Goal: Answer question/provide support

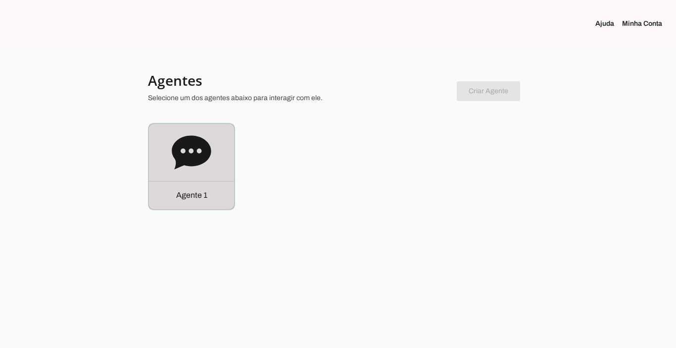
click at [178, 195] on p "Agente 1" at bounding box center [191, 195] width 31 height 12
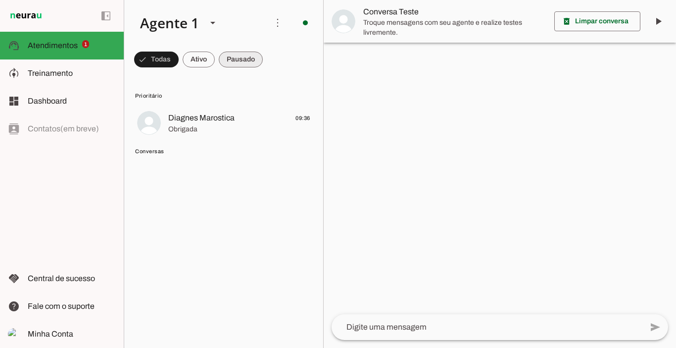
click at [241, 61] on span at bounding box center [241, 60] width 44 height 24
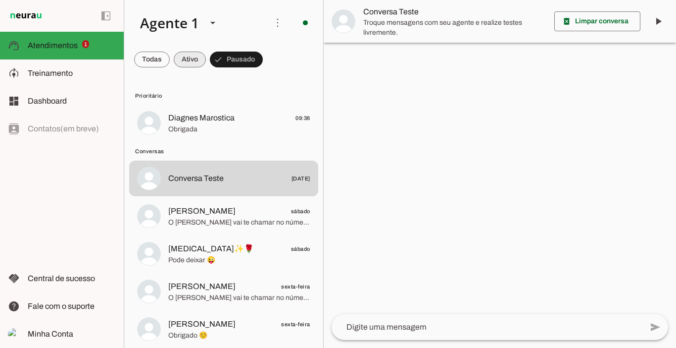
click at [191, 61] on span at bounding box center [190, 60] width 32 height 24
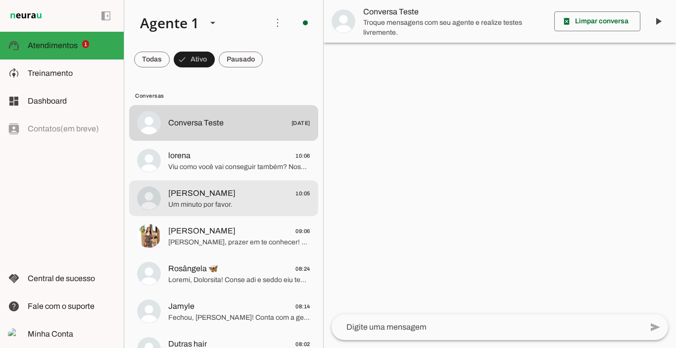
click at [207, 203] on span "Um minuto por favor." at bounding box center [239, 205] width 142 height 10
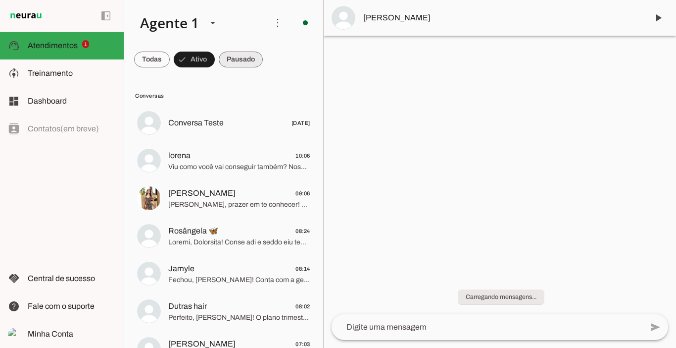
click at [239, 55] on span at bounding box center [241, 60] width 44 height 24
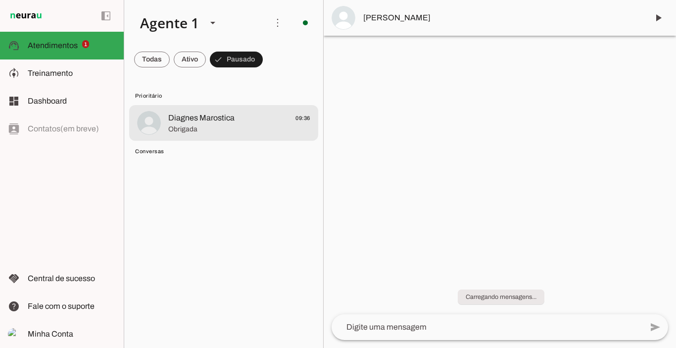
click at [212, 116] on span "Diagnes Marostica" at bounding box center [201, 118] width 66 height 12
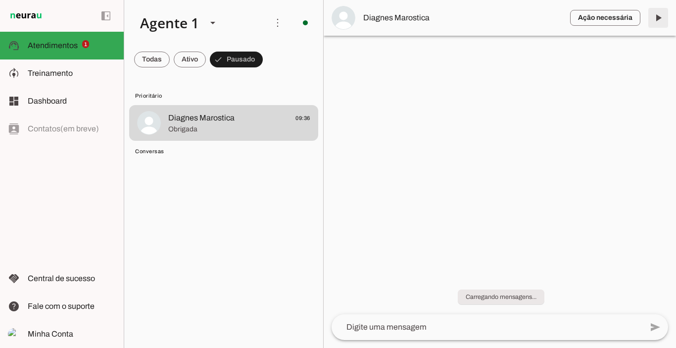
click at [660, 17] on span at bounding box center [659, 18] width 24 height 24
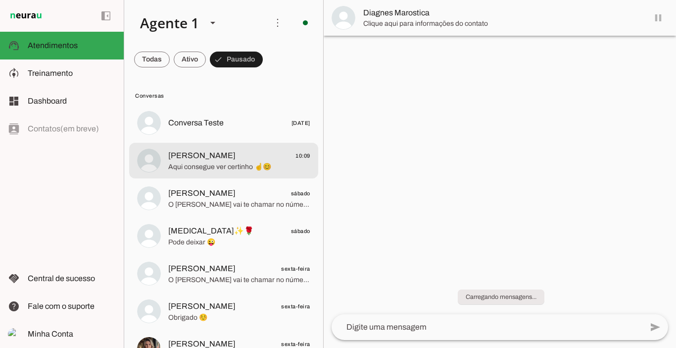
click at [201, 164] on span "Aqui consegue ver certinho ☝️😊" at bounding box center [239, 167] width 142 height 10
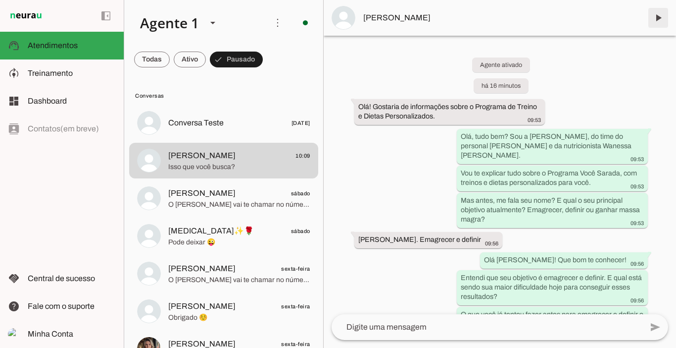
click at [660, 15] on span at bounding box center [659, 18] width 24 height 24
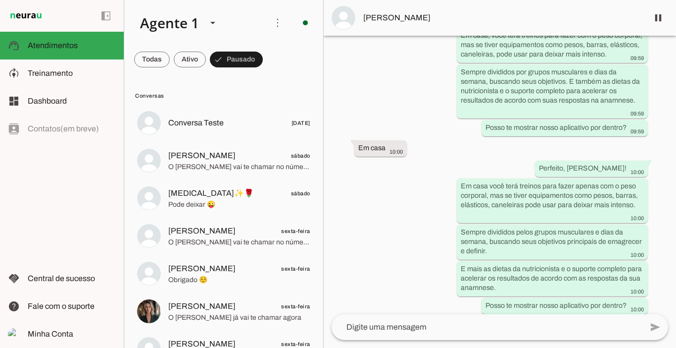
scroll to position [1196, 0]
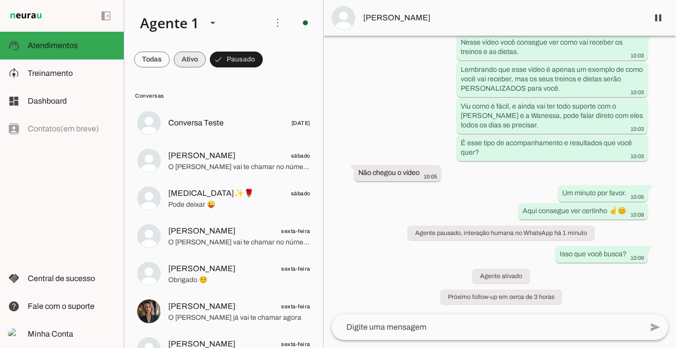
click at [193, 65] on span at bounding box center [190, 60] width 32 height 24
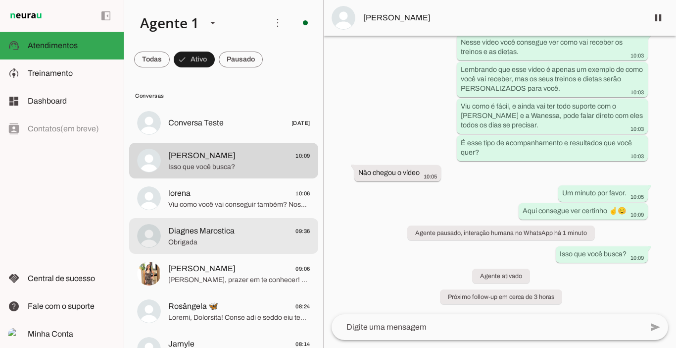
click at [190, 231] on span "Diagnes Marostica" at bounding box center [201, 231] width 66 height 12
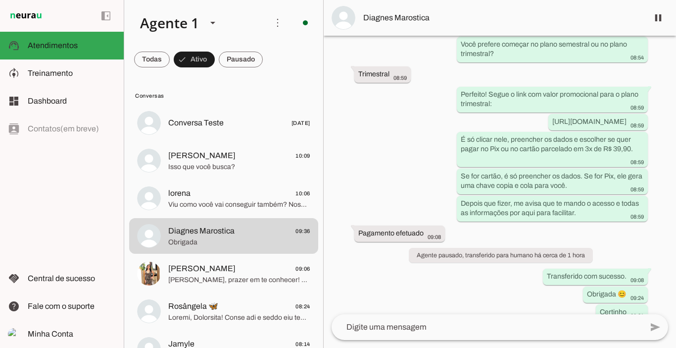
scroll to position [2014, 0]
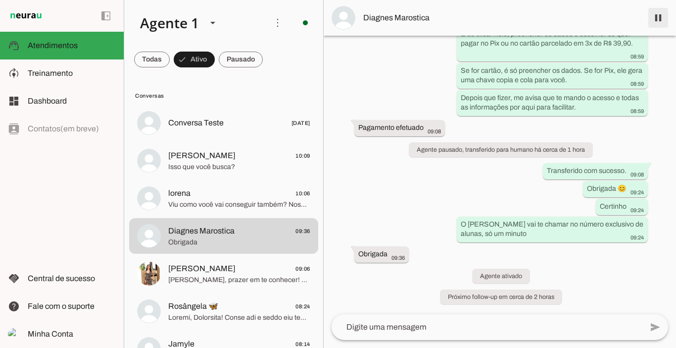
click at [656, 17] on span at bounding box center [659, 18] width 24 height 24
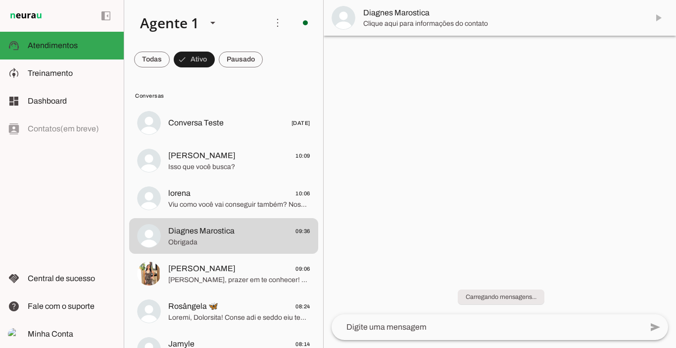
scroll to position [0, 0]
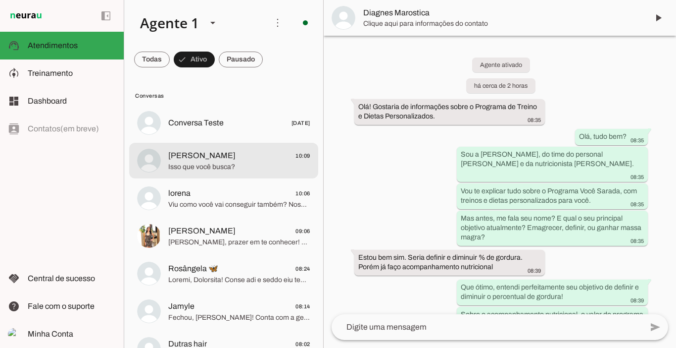
click at [215, 167] on span "Isso que você busca?" at bounding box center [239, 167] width 142 height 10
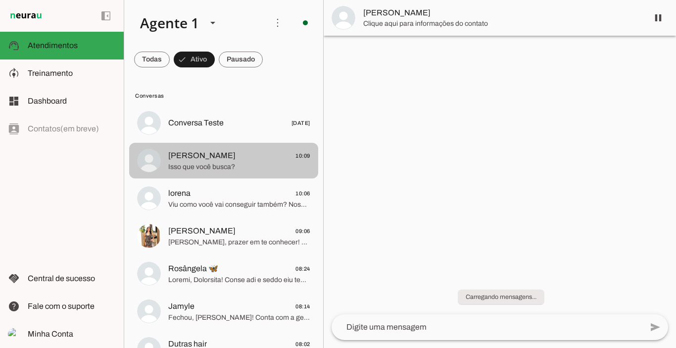
click at [215, 167] on span "Isso que você busca?" at bounding box center [239, 167] width 142 height 10
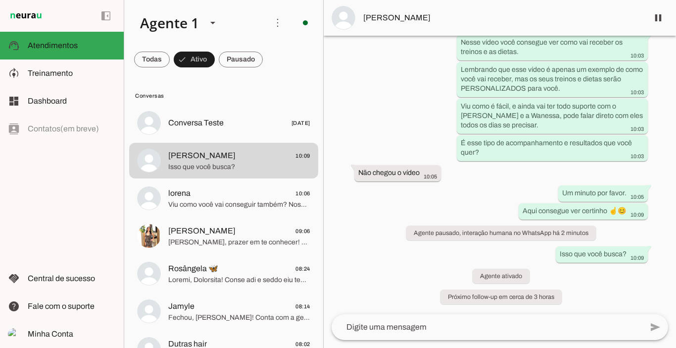
scroll to position [1206, 0]
click at [252, 64] on span at bounding box center [241, 60] width 44 height 24
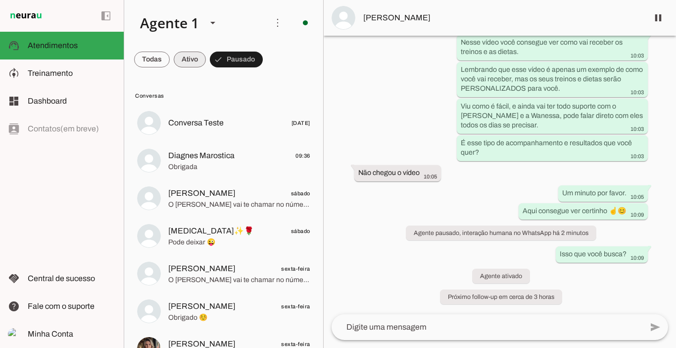
click at [189, 61] on span at bounding box center [190, 60] width 32 height 24
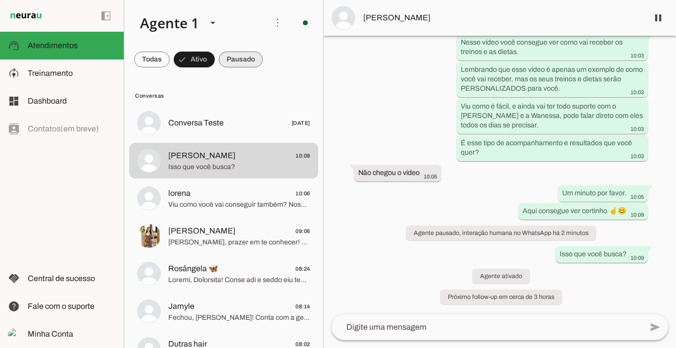
click at [244, 59] on span at bounding box center [241, 60] width 44 height 24
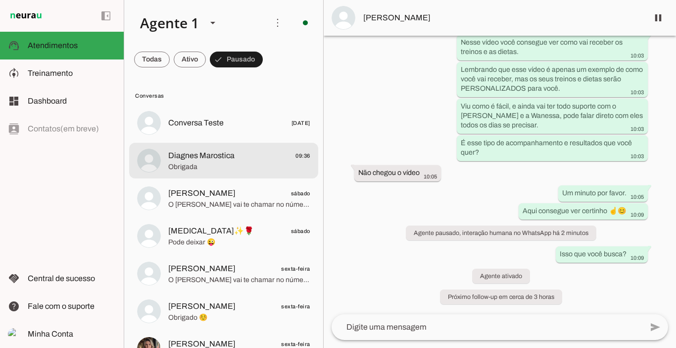
click at [209, 156] on span "Diagnes Marostica" at bounding box center [201, 156] width 66 height 12
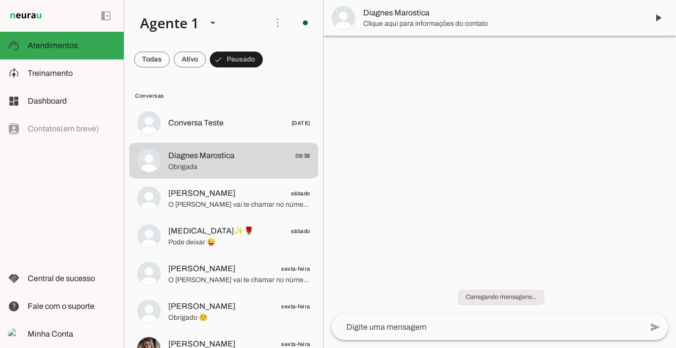
drag, startPoint x: 672, startPoint y: 49, endPoint x: 661, endPoint y: 51, distance: 12.0
click at [661, 51] on chat-widget "play_arrow O agente está pausado. O bot não irá responder mensagens nesta conve…" at bounding box center [500, 174] width 353 height 348
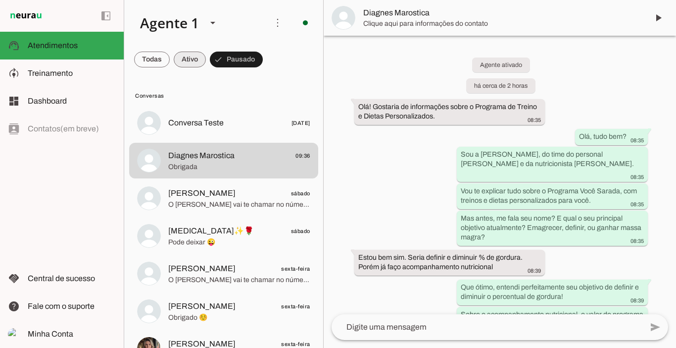
click at [192, 63] on span at bounding box center [190, 60] width 32 height 24
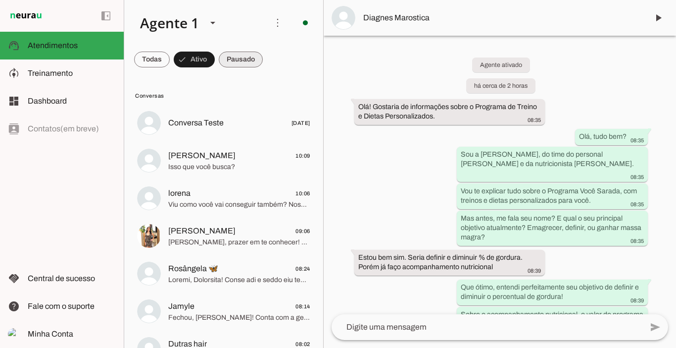
click at [247, 58] on span at bounding box center [241, 60] width 44 height 24
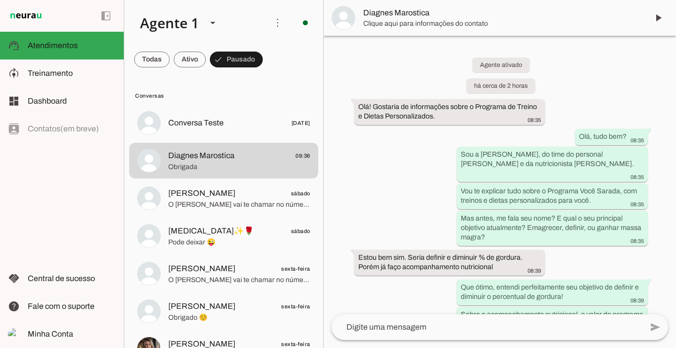
drag, startPoint x: 673, startPoint y: 62, endPoint x: 655, endPoint y: 120, distance: 61.2
click at [655, 120] on div "Agente ativado há cerca de 2 horas Olá! Gostaria de informações sobre o Program…" at bounding box center [500, 175] width 353 height 278
click at [196, 66] on span at bounding box center [190, 60] width 32 height 24
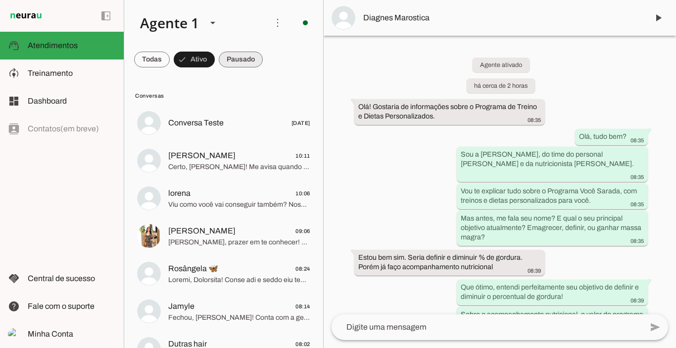
click at [233, 57] on span at bounding box center [241, 60] width 44 height 24
